Goal: Information Seeking & Learning: Learn about a topic

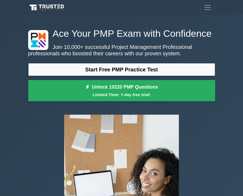
click at [40, 137] on div at bounding box center [121, 173] width 193 height 126
click at [39, 136] on div at bounding box center [121, 173] width 193 height 126
click at [37, 135] on div at bounding box center [121, 173] width 193 height 126
click at [35, 134] on div at bounding box center [121, 173] width 193 height 126
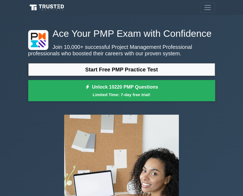
click at [35, 134] on div at bounding box center [121, 173] width 193 height 126
click at [33, 133] on div at bounding box center [121, 173] width 193 height 126
click at [5, 89] on div "Ace Your PMP Exam with Confidence Join 10,000+ successful Project Management Pr…" at bounding box center [121, 132] width 243 height 234
click at [1, 91] on div "Ace Your PMP Exam with Confidence Join 10,000+ successful Project Management Pr…" at bounding box center [121, 132] width 243 height 234
click at [42, 122] on div at bounding box center [121, 173] width 193 height 126
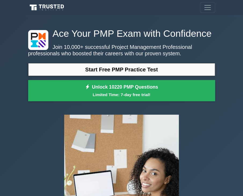
click at [39, 128] on div at bounding box center [121, 173] width 193 height 126
click at [38, 127] on div at bounding box center [121, 173] width 193 height 126
click at [37, 127] on div at bounding box center [121, 173] width 193 height 126
click at [36, 125] on div at bounding box center [121, 173] width 193 height 126
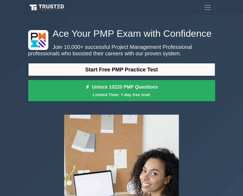
click at [36, 125] on div at bounding box center [121, 173] width 193 height 126
click at [35, 125] on div at bounding box center [121, 173] width 193 height 126
click at [34, 123] on div at bounding box center [121, 173] width 193 height 126
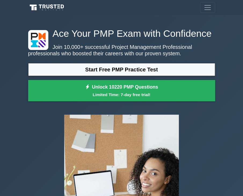
click at [34, 123] on div at bounding box center [121, 173] width 193 height 126
click at [25, 122] on div at bounding box center [121, 173] width 193 height 126
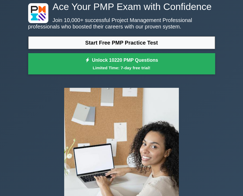
click at [25, 122] on div at bounding box center [121, 146] width 193 height 126
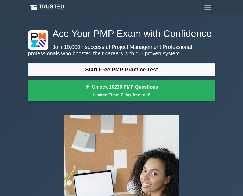
click at [25, 122] on div at bounding box center [121, 173] width 193 height 126
